Goal: Find specific page/section: Find specific page/section

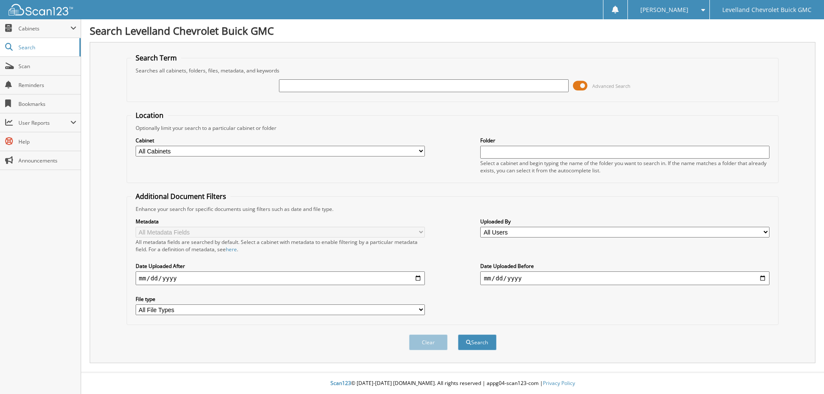
click at [317, 89] on input "text" at bounding box center [423, 85] width 289 height 13
type input "73295"
click at [458, 335] on button "Search" at bounding box center [477, 343] width 39 height 16
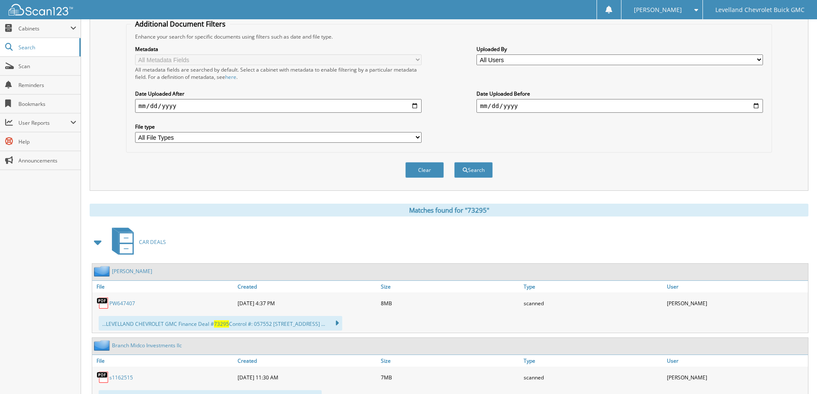
scroll to position [215, 0]
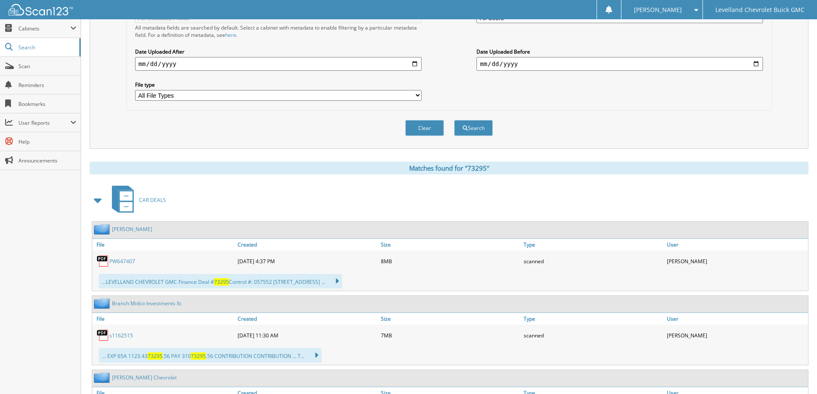
click at [119, 264] on link "PW647407" at bounding box center [122, 261] width 26 height 7
click at [119, 263] on link "PW647407" at bounding box center [122, 261] width 26 height 7
click at [125, 261] on link "PW647407" at bounding box center [122, 261] width 26 height 7
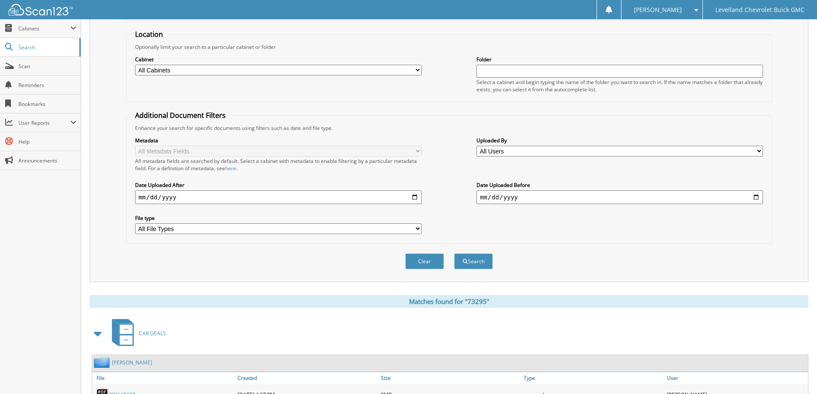
scroll to position [0, 0]
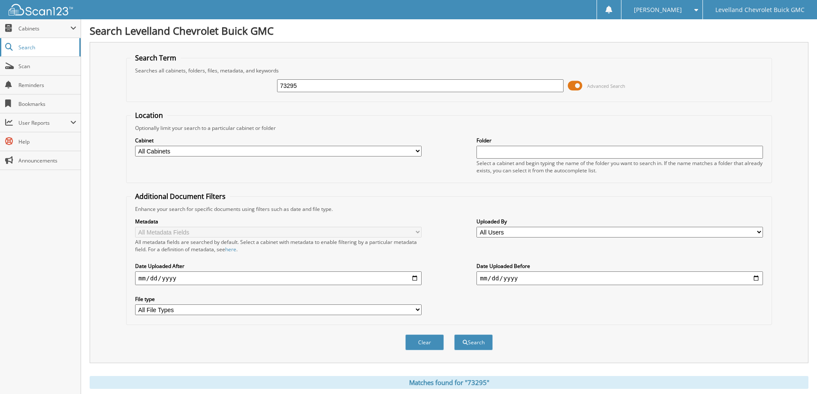
drag, startPoint x: 332, startPoint y: 90, endPoint x: 63, endPoint y: 53, distance: 271.6
click at [43, 63] on span "Scan" at bounding box center [47, 66] width 58 height 7
